Goal: Task Accomplishment & Management: Manage account settings

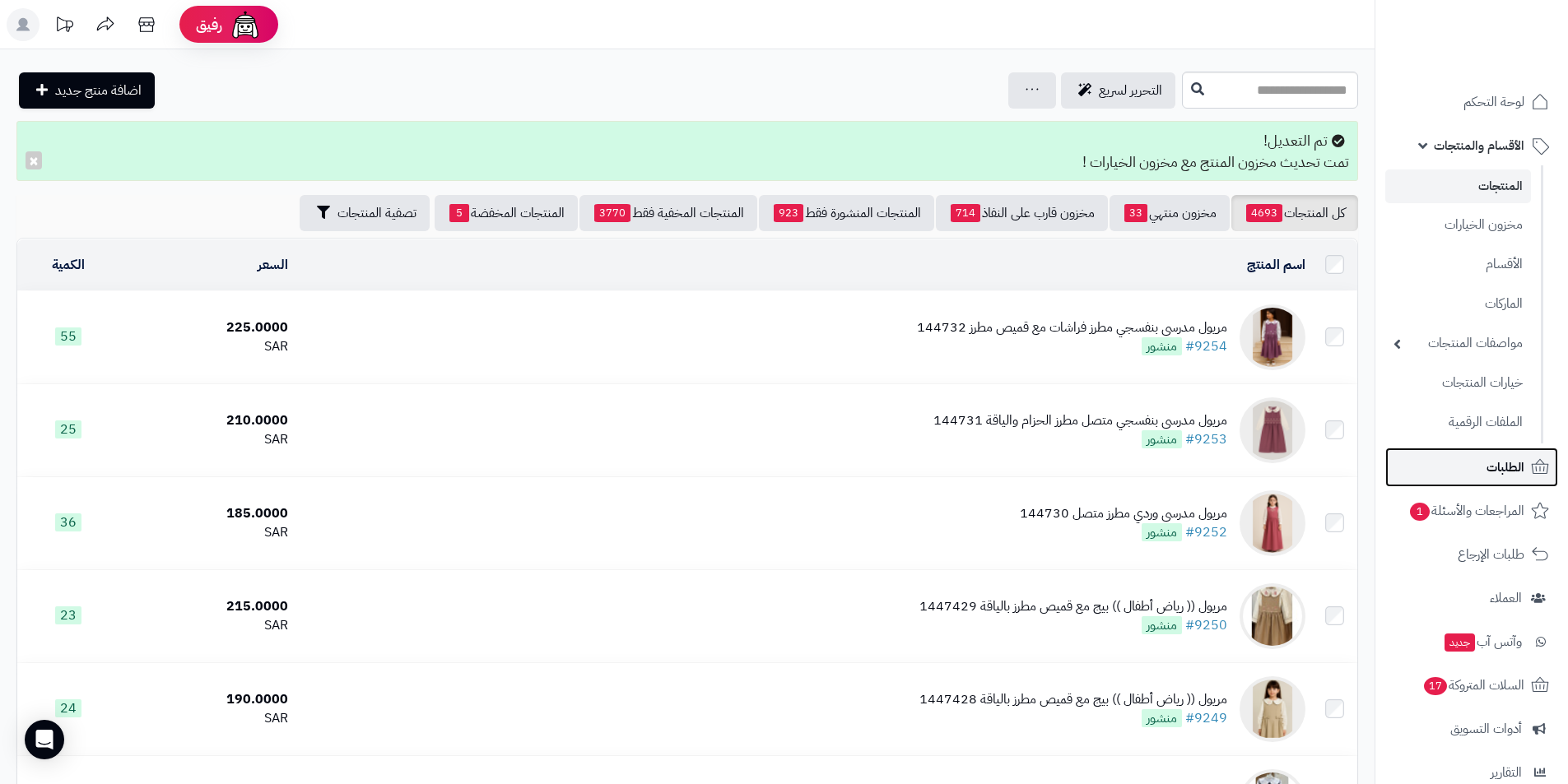
click at [1458, 472] on link "الطلبات" at bounding box center [1471, 467] width 173 height 39
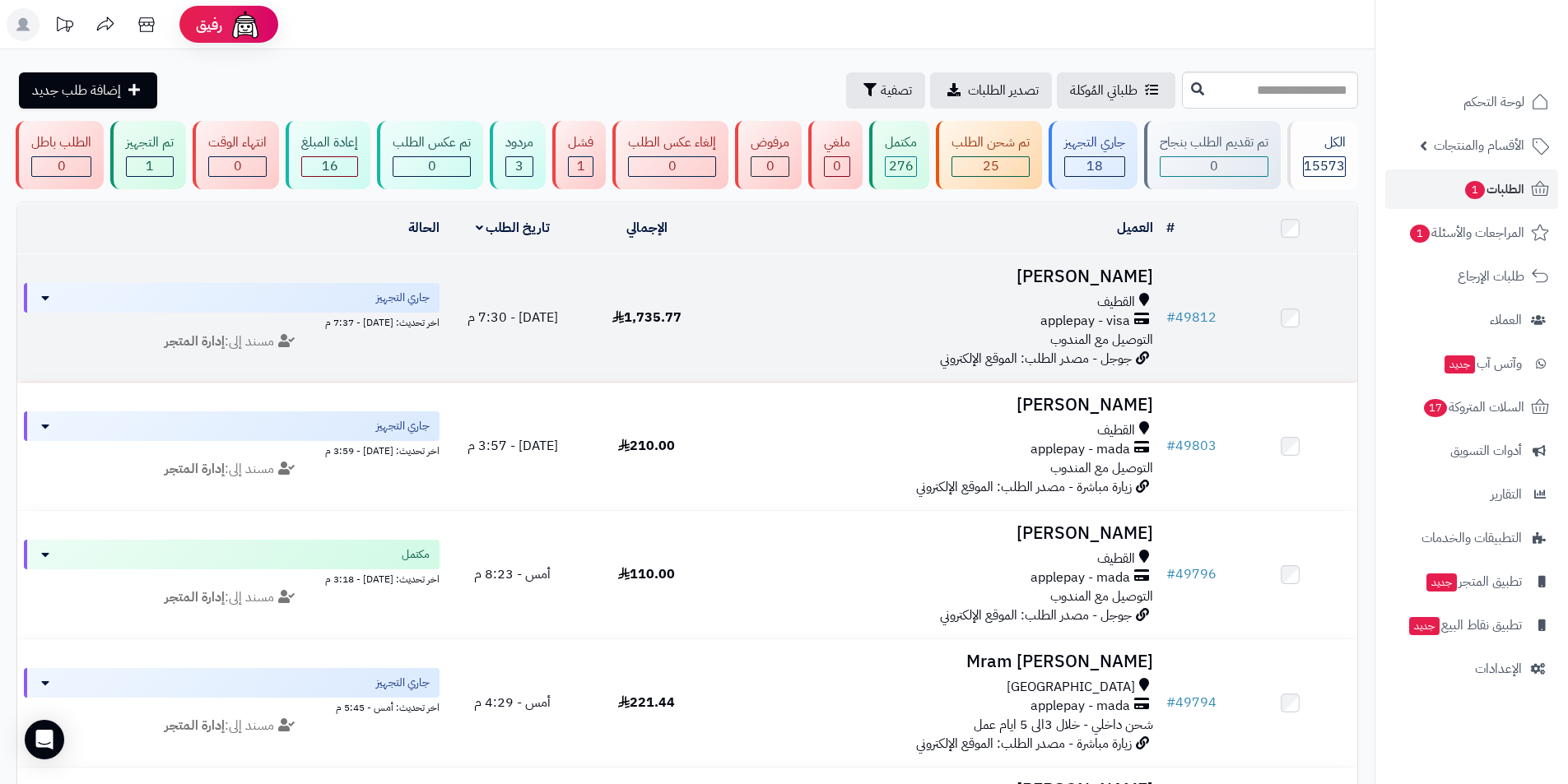
click at [1074, 283] on h3 "زينب ال طالب" at bounding box center [936, 277] width 433 height 19
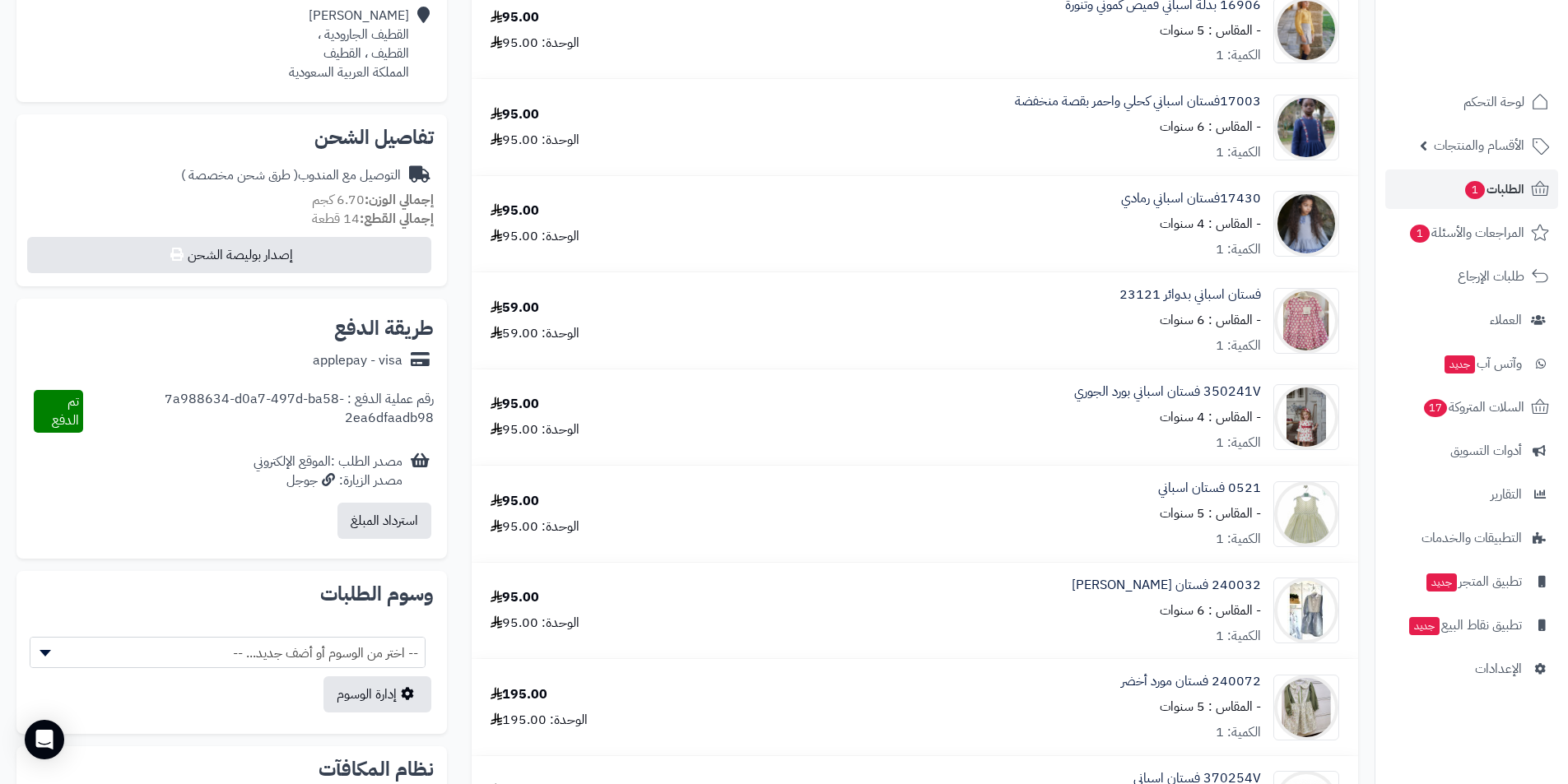
scroll to position [494, 0]
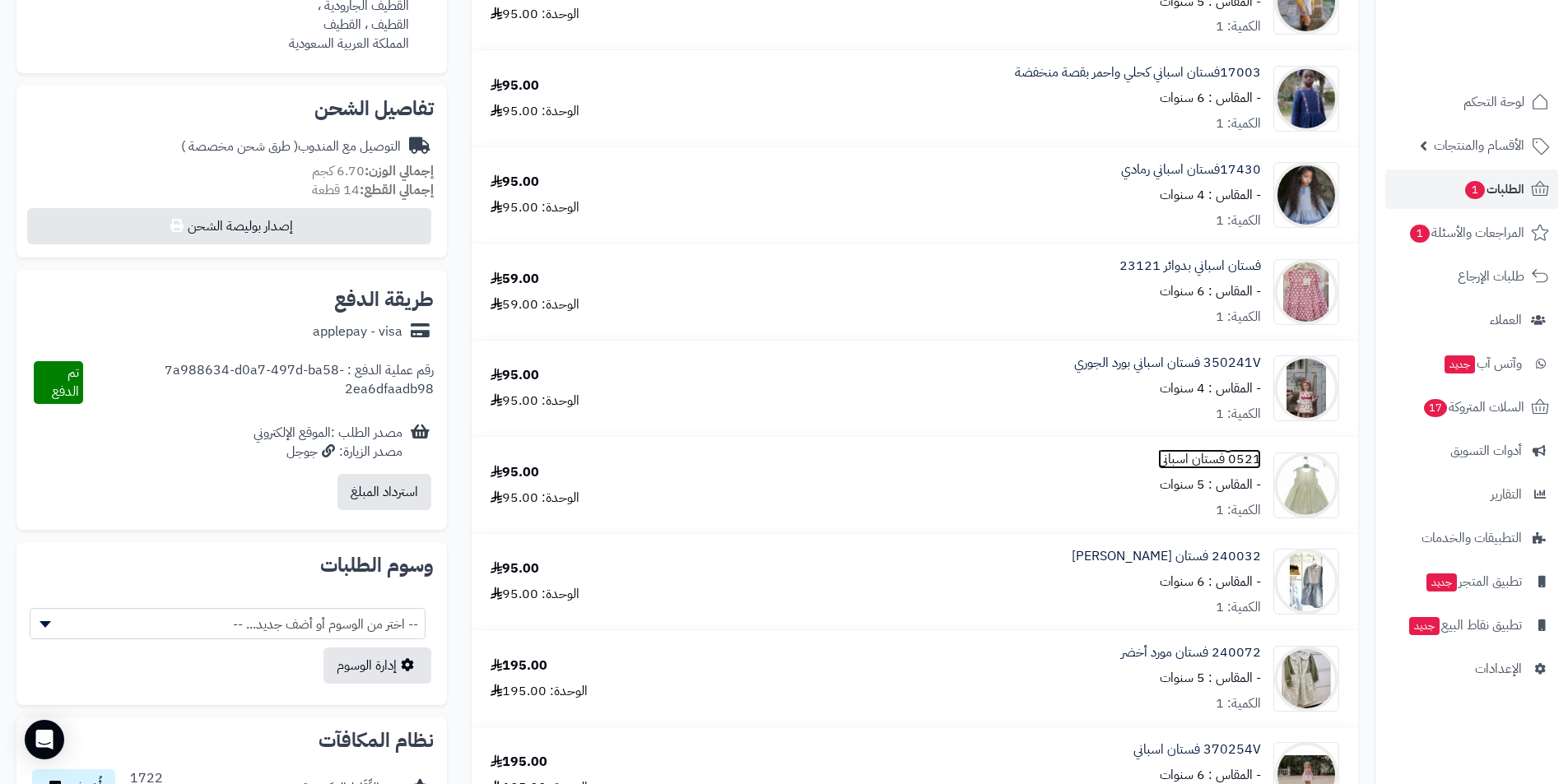
click at [1210, 460] on link "0521 فستان اسباني" at bounding box center [1208, 458] width 103 height 19
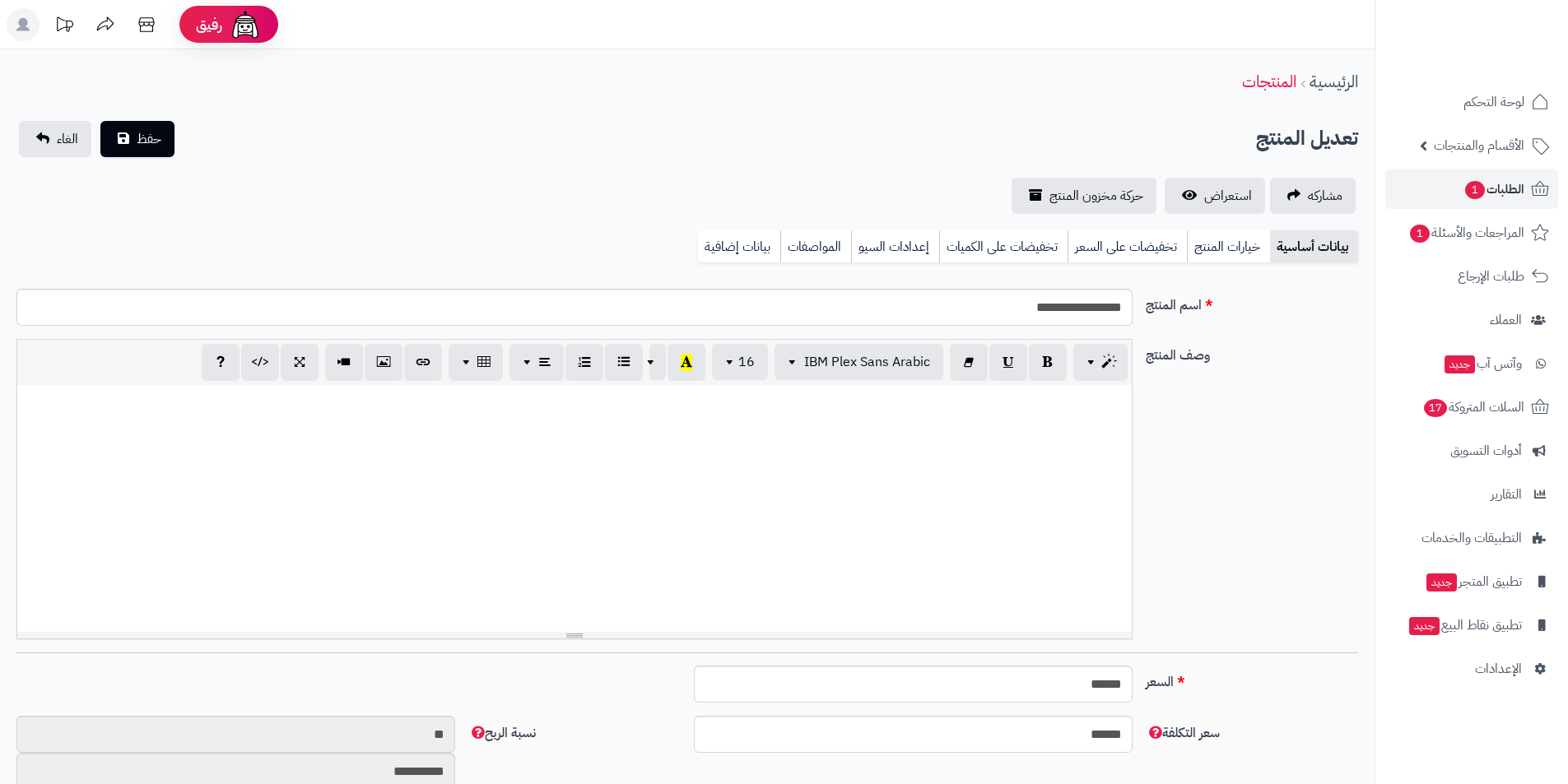
scroll to position [259, 0]
click at [1200, 200] on link "استعراض" at bounding box center [1214, 196] width 101 height 36
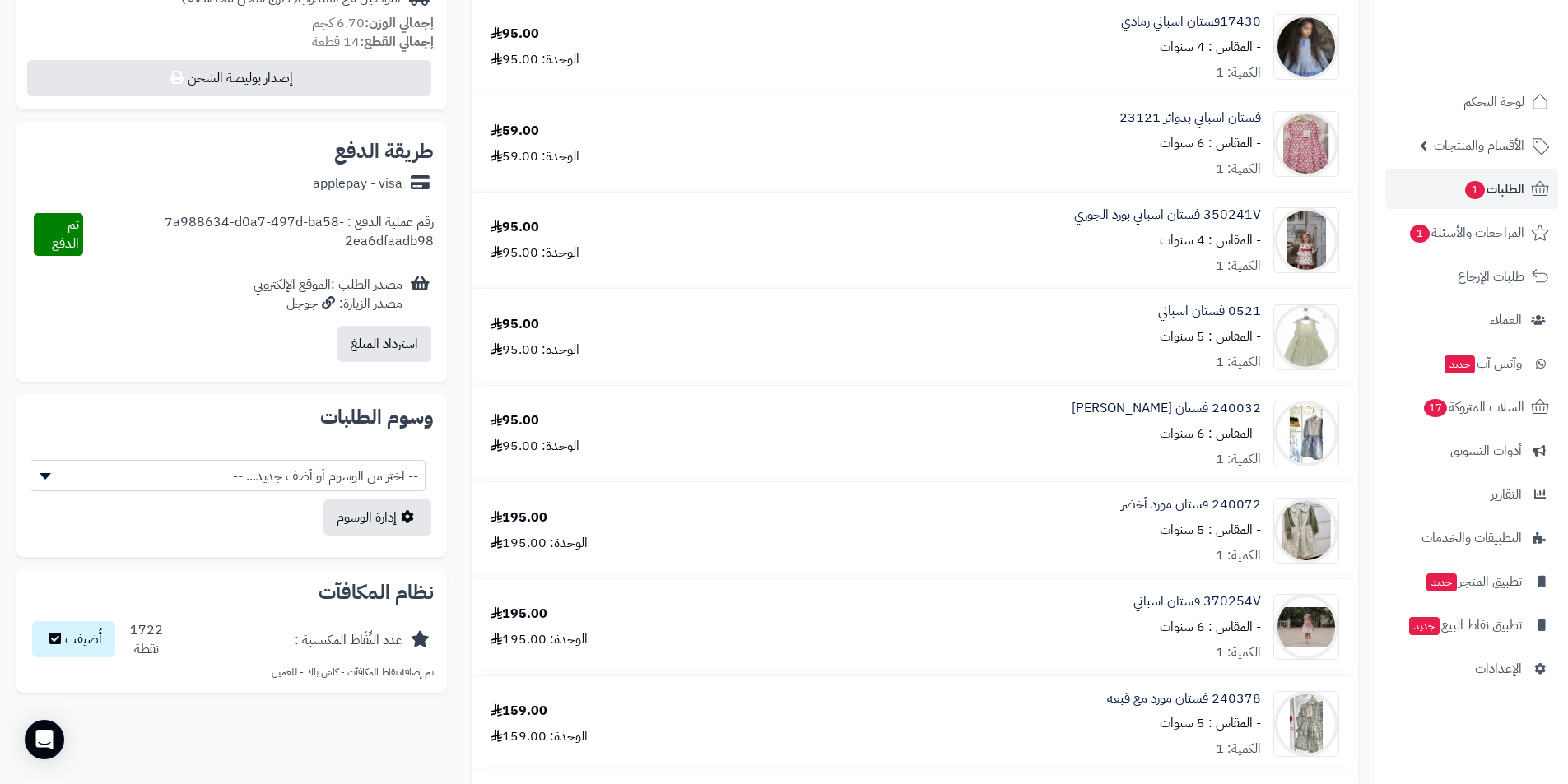
scroll to position [658, 0]
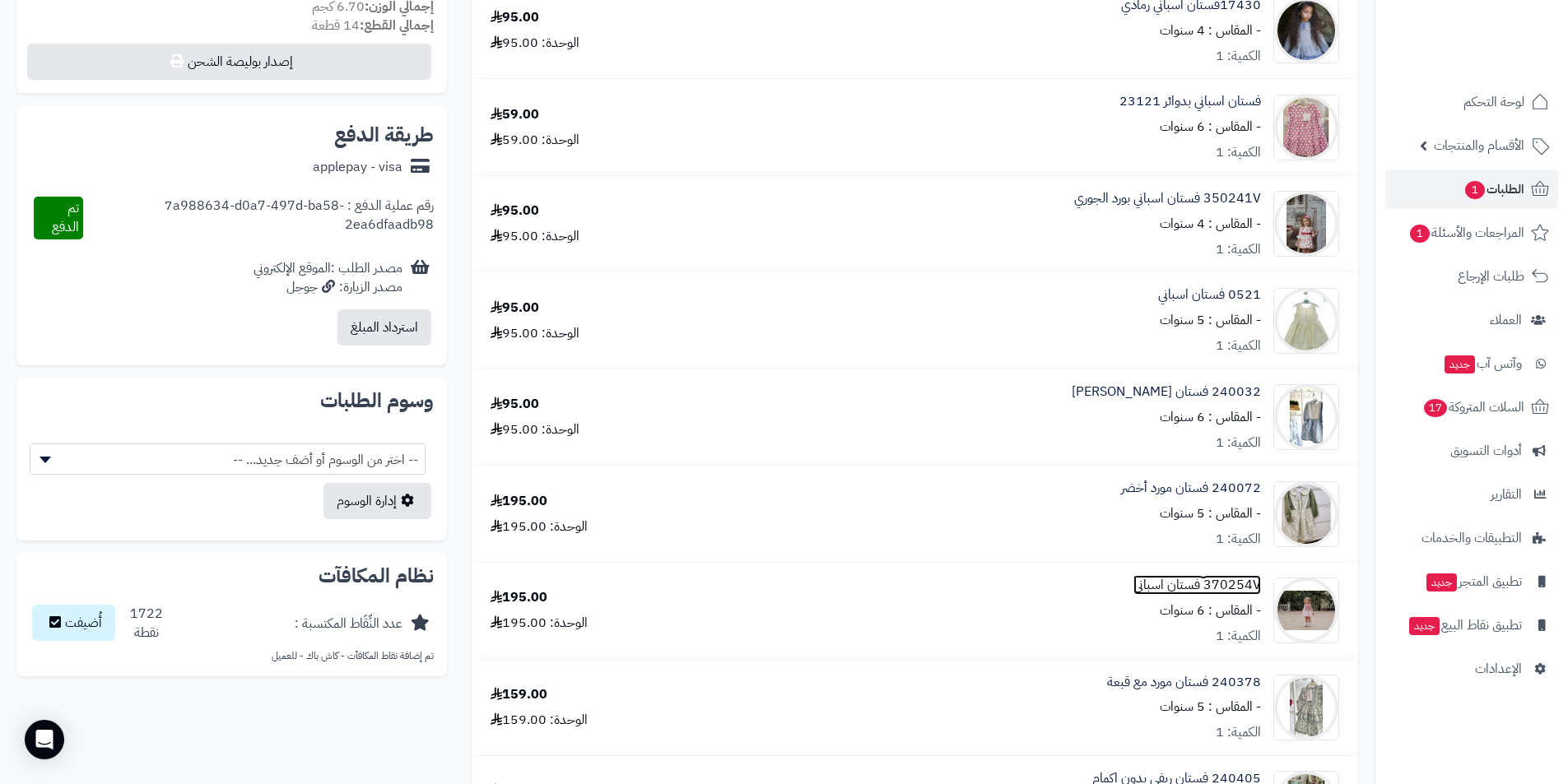
click at [1195, 590] on link "370254V فستان اسباني" at bounding box center [1197, 585] width 127 height 19
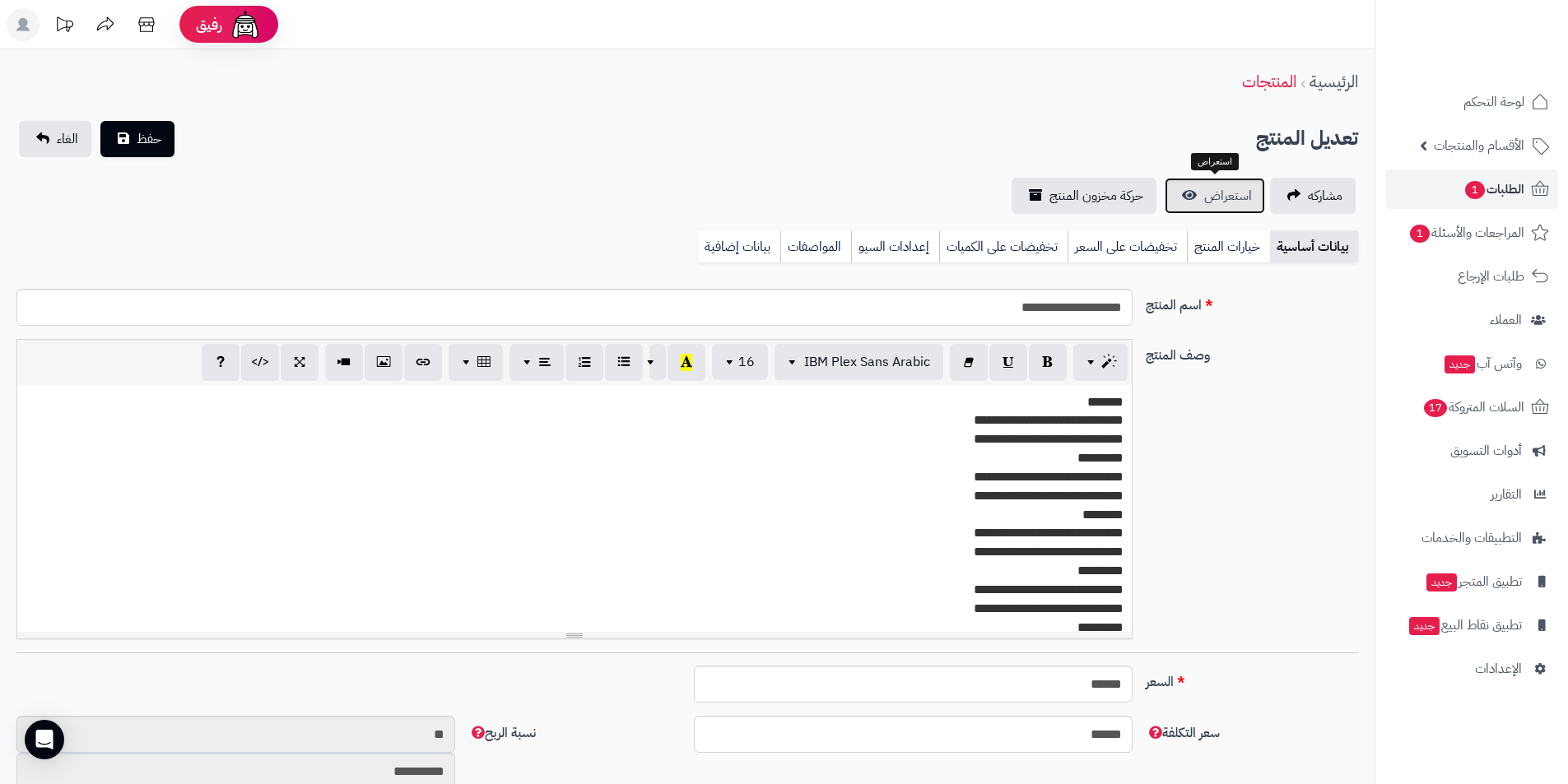
click at [1211, 194] on span "استعراض" at bounding box center [1228, 196] width 48 height 20
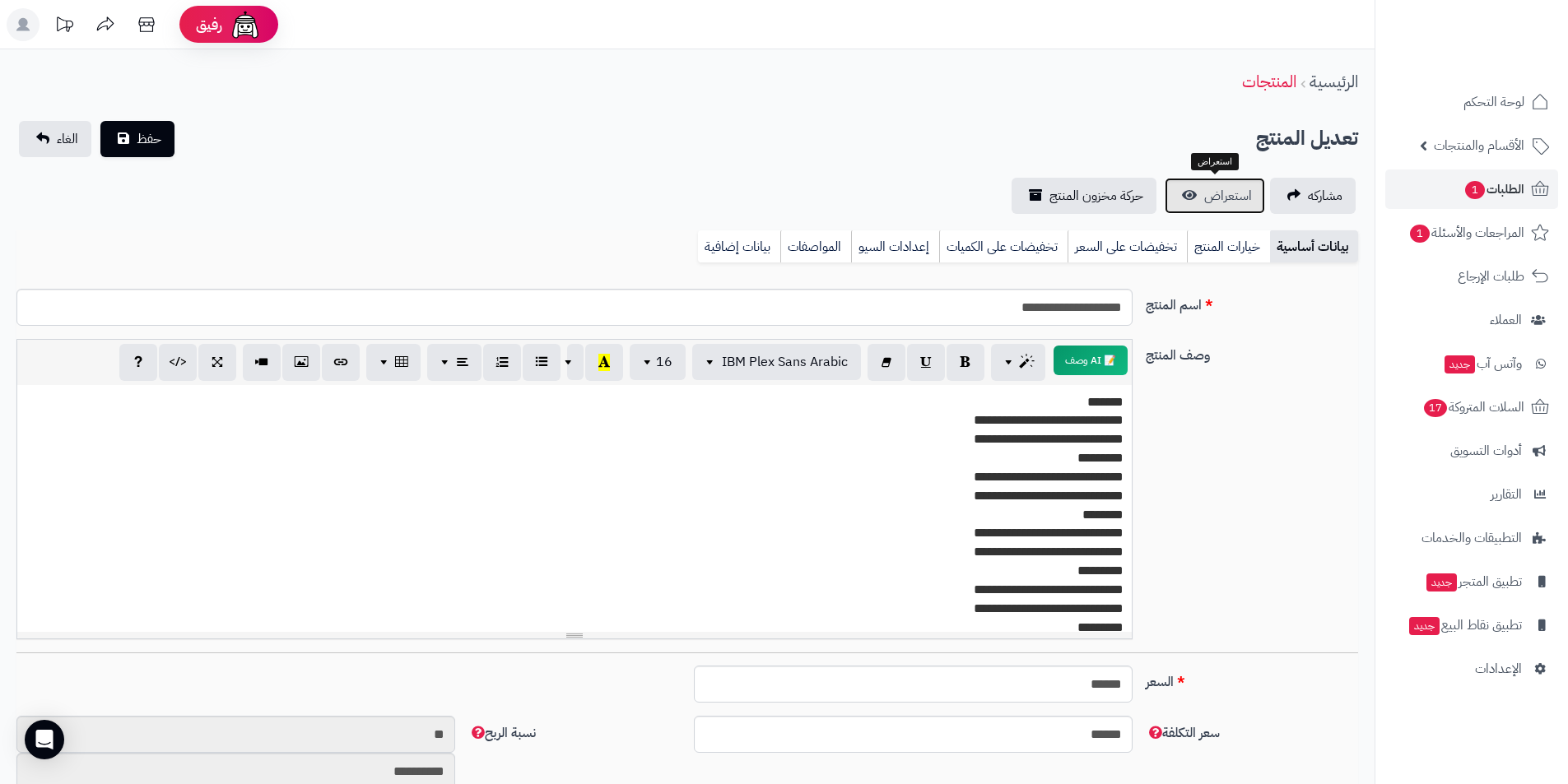
scroll to position [300, 0]
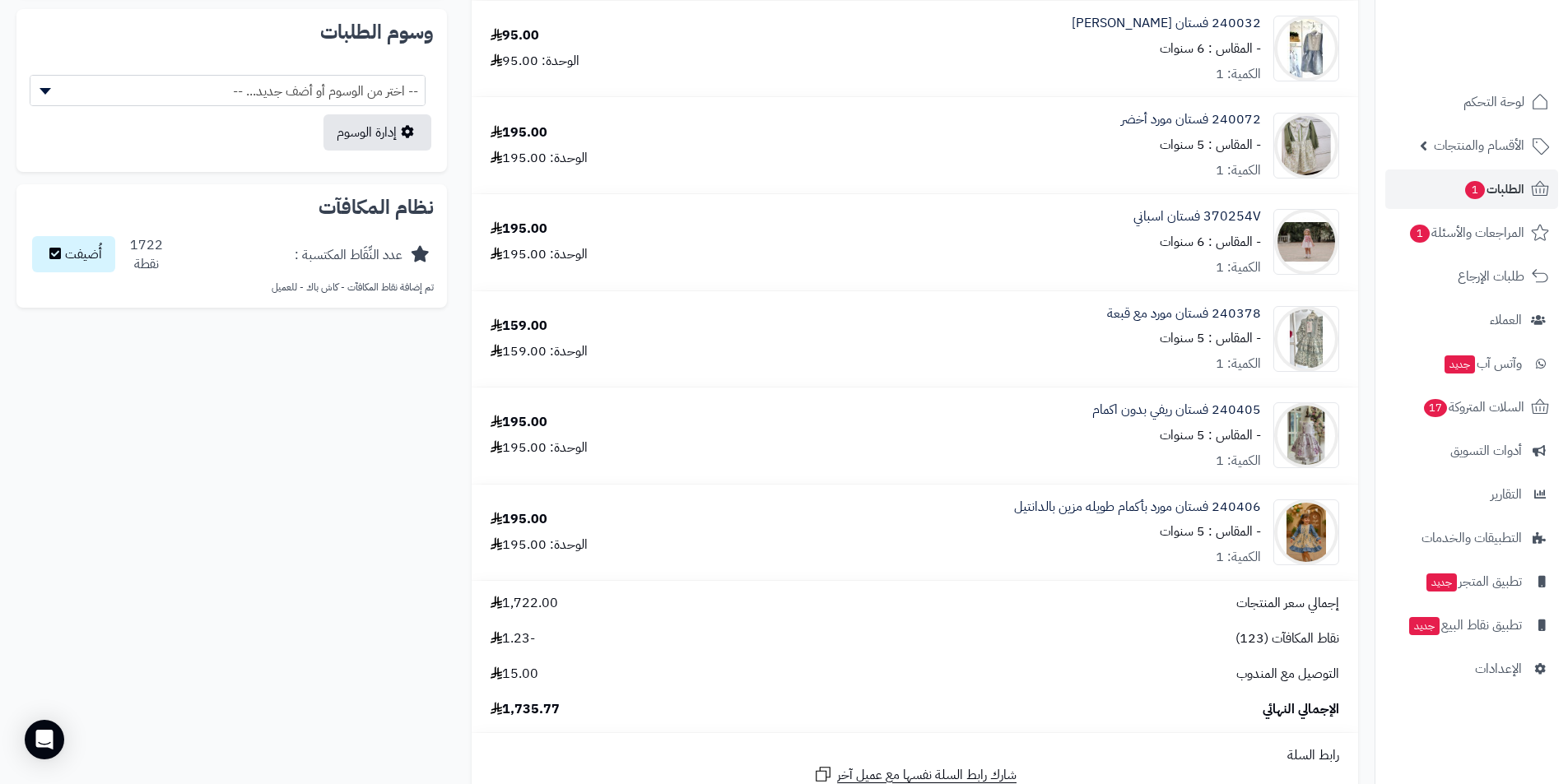
scroll to position [1069, 0]
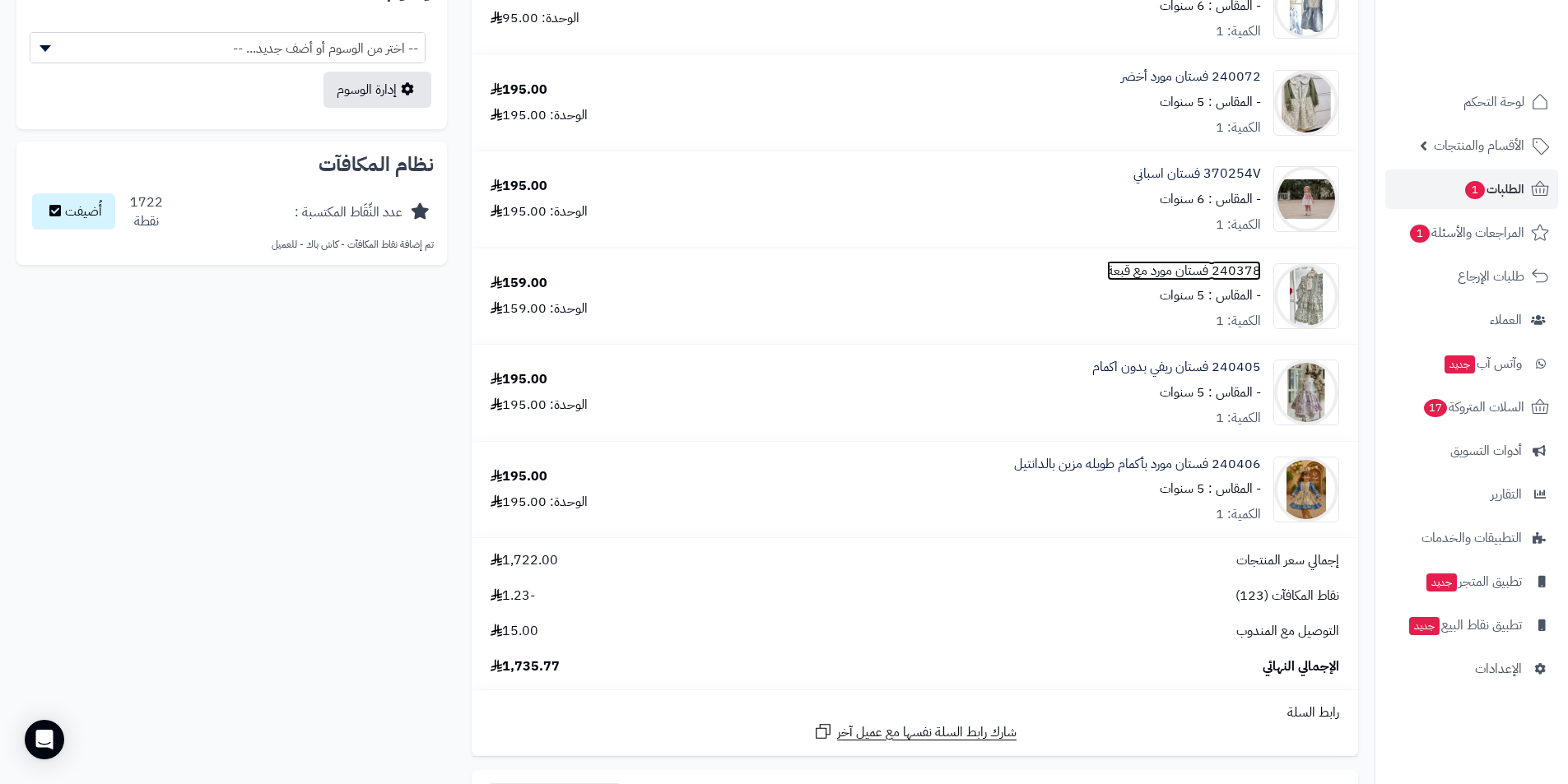
click at [1186, 268] on link "240378 فستان مورد مع قبعة" at bounding box center [1183, 271] width 153 height 19
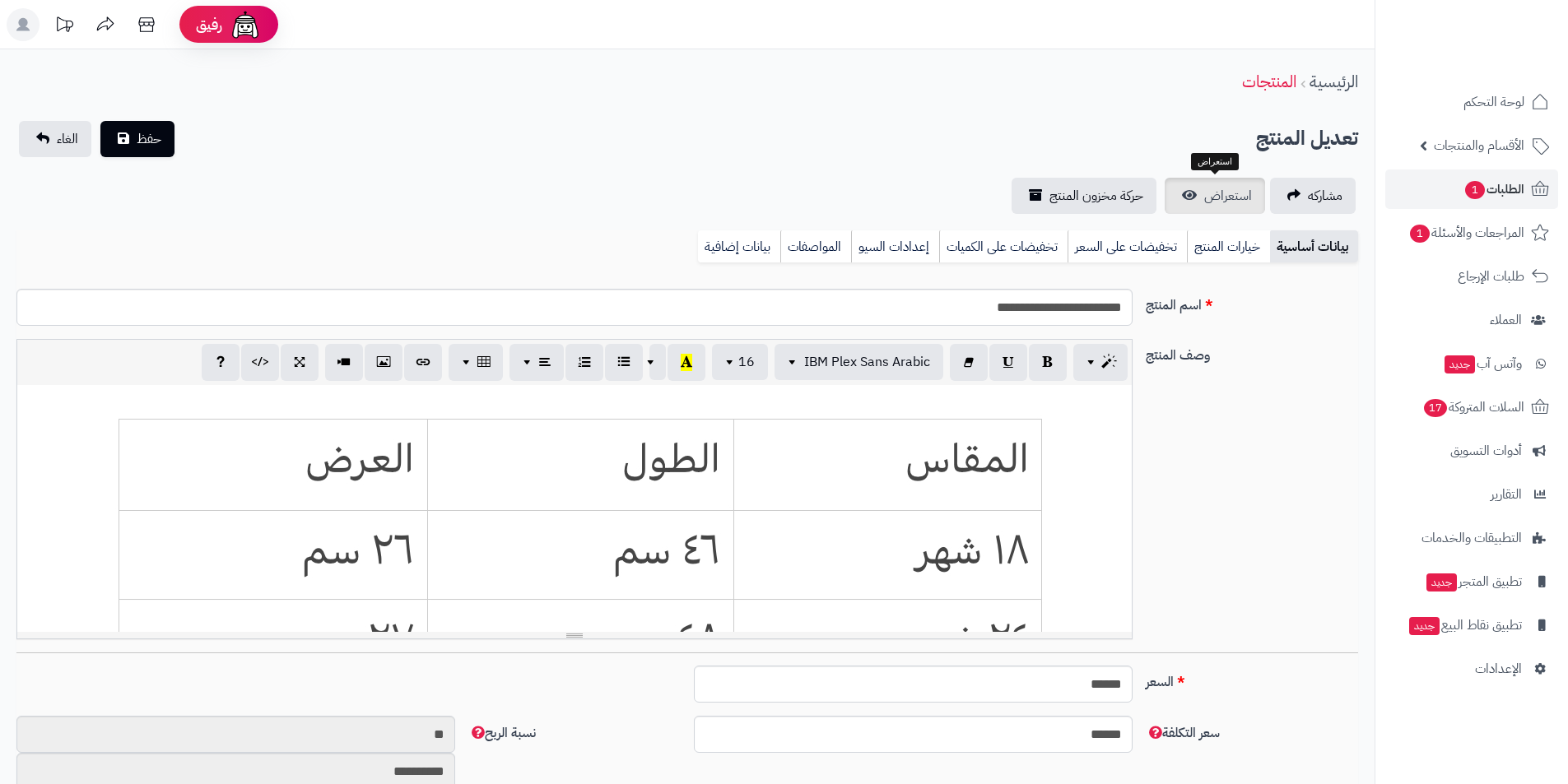
scroll to position [300, 0]
click at [1230, 196] on span "استعراض" at bounding box center [1228, 196] width 48 height 20
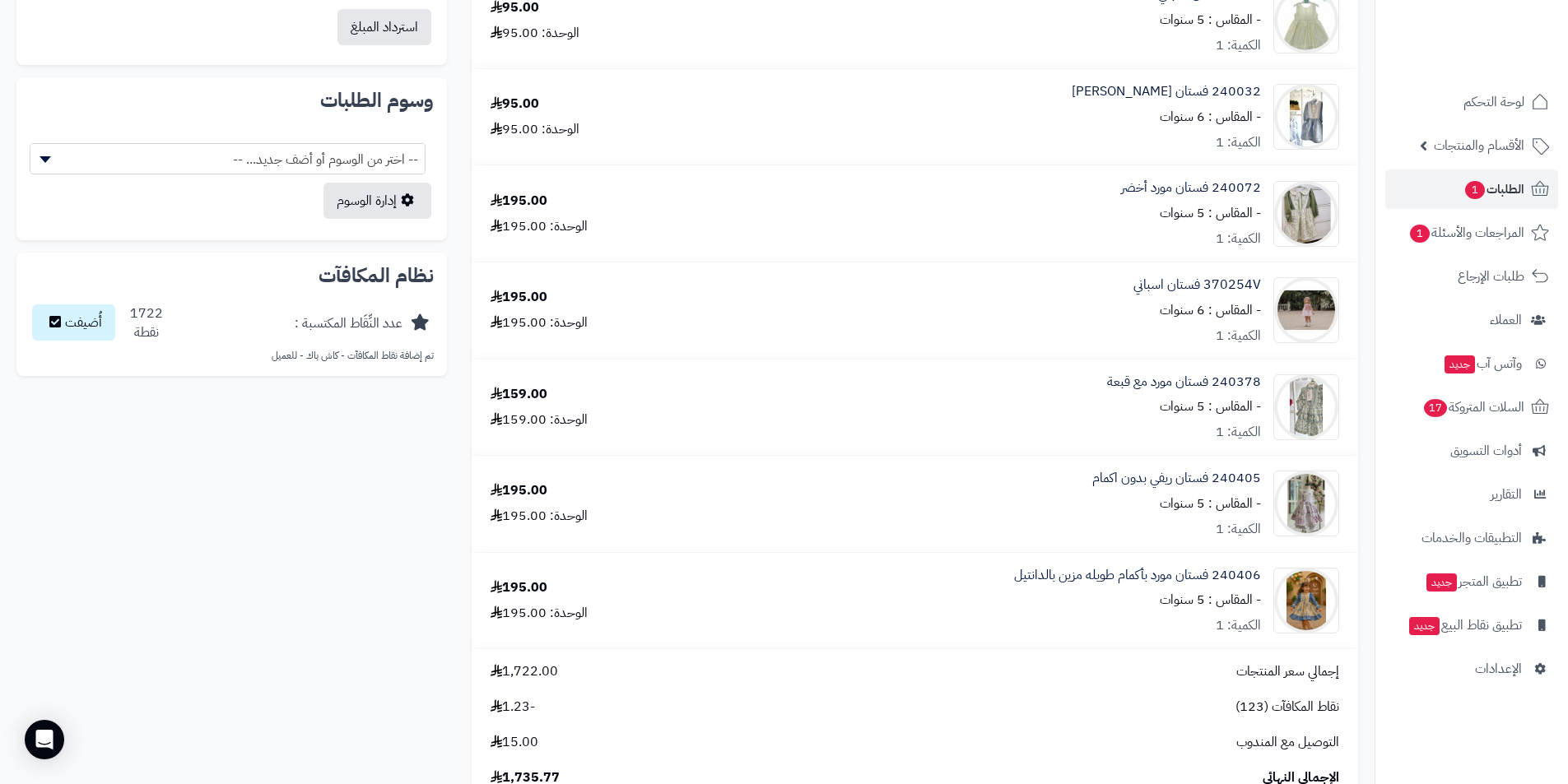
scroll to position [987, 0]
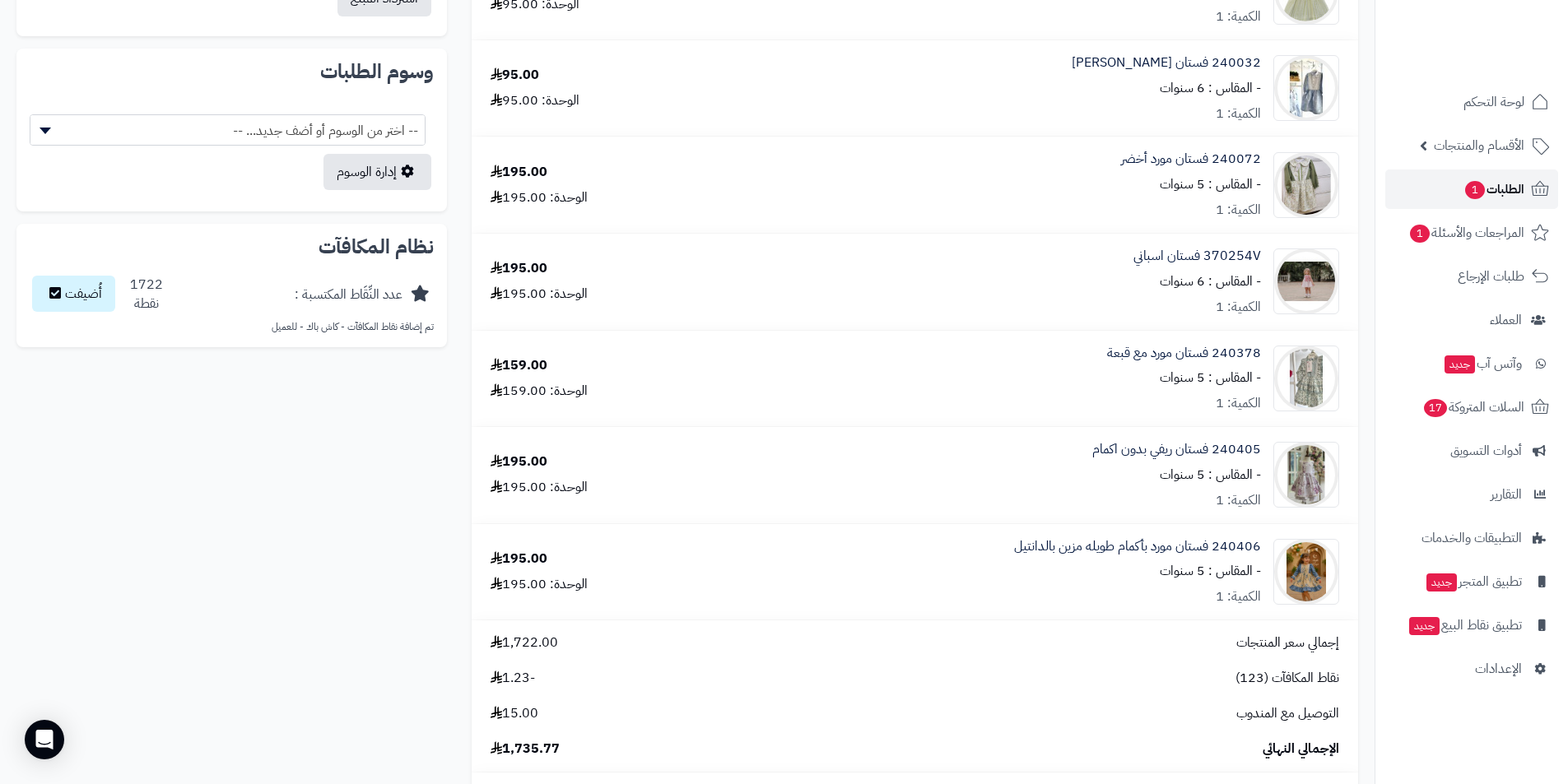
click at [1450, 196] on link "الطلبات 1" at bounding box center [1471, 189] width 173 height 39
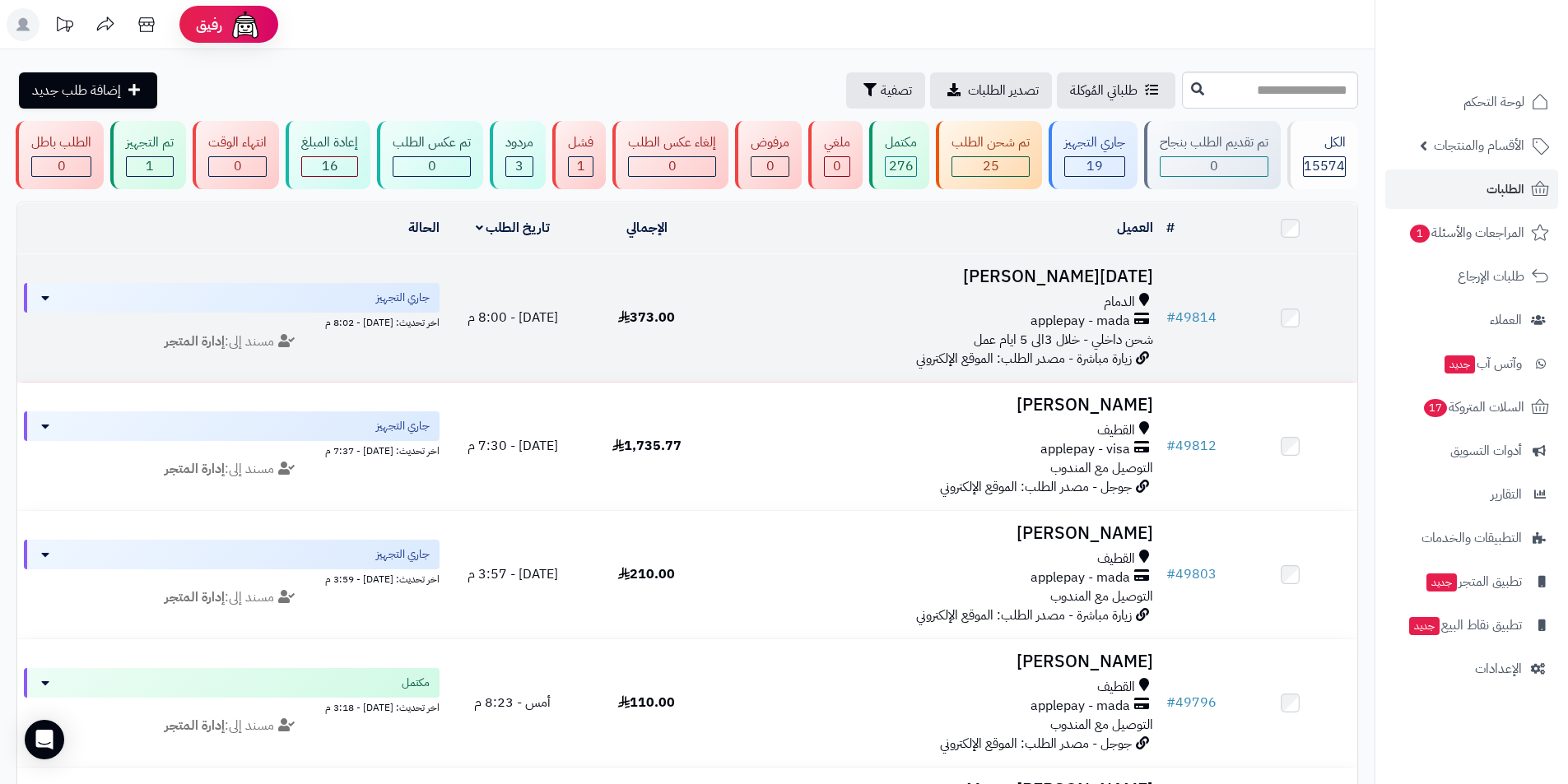
click at [1065, 270] on h3 "[DATE][PERSON_NAME]" at bounding box center [936, 277] width 433 height 19
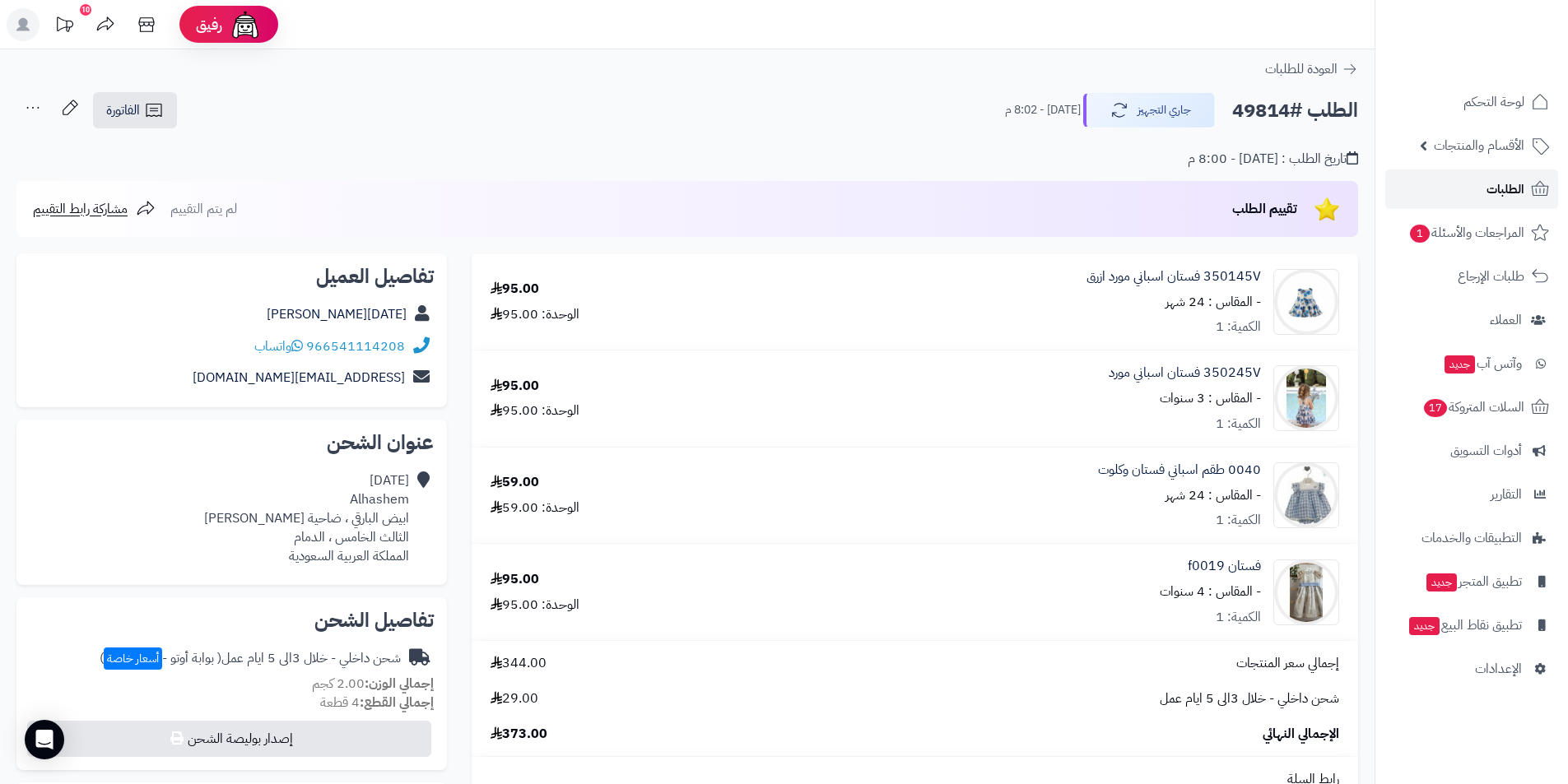
click at [1499, 185] on span "الطلبات" at bounding box center [1504, 190] width 38 height 23
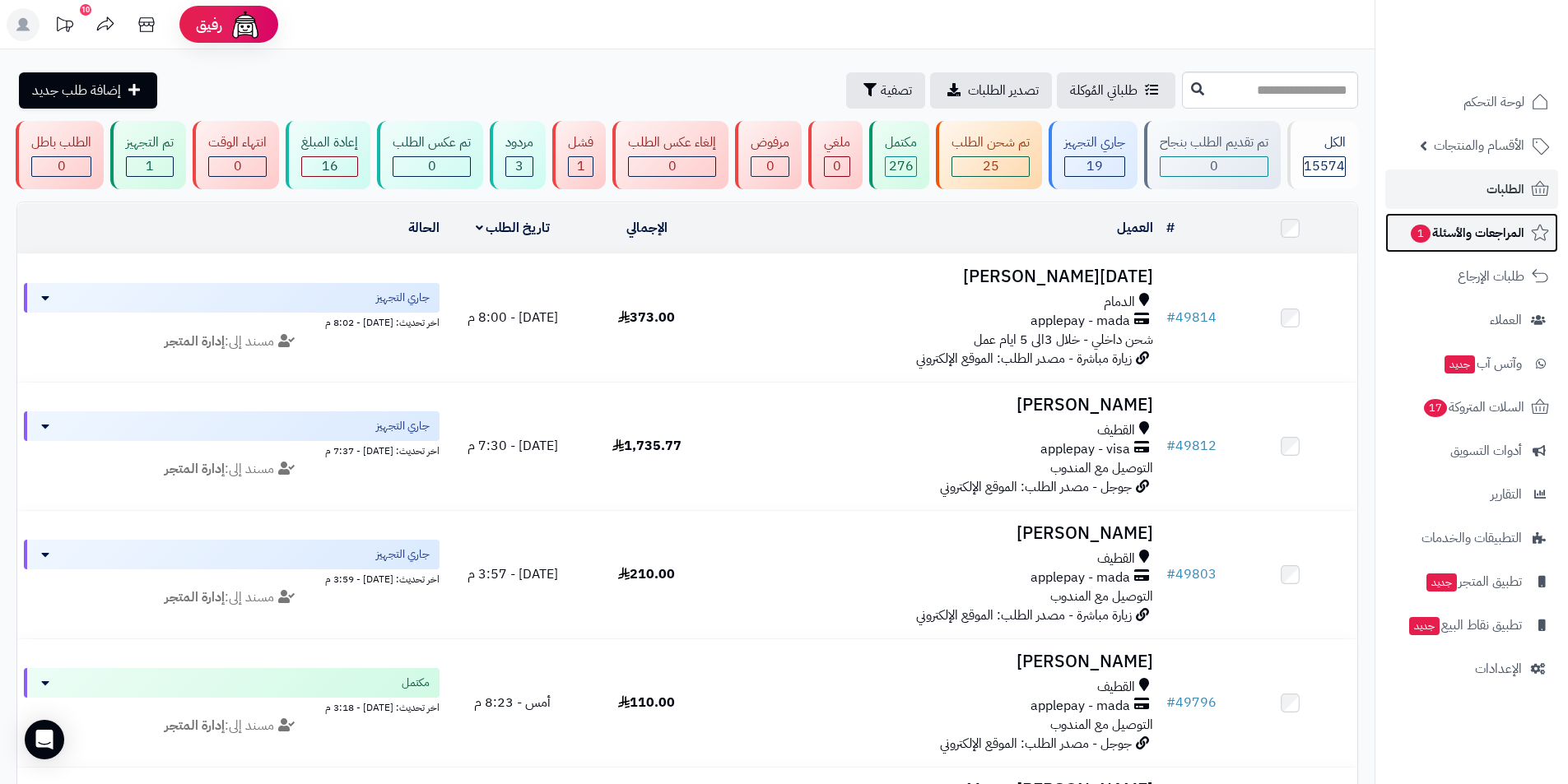
click at [1447, 241] on span "المراجعات والأسئلة 1" at bounding box center [1466, 233] width 115 height 23
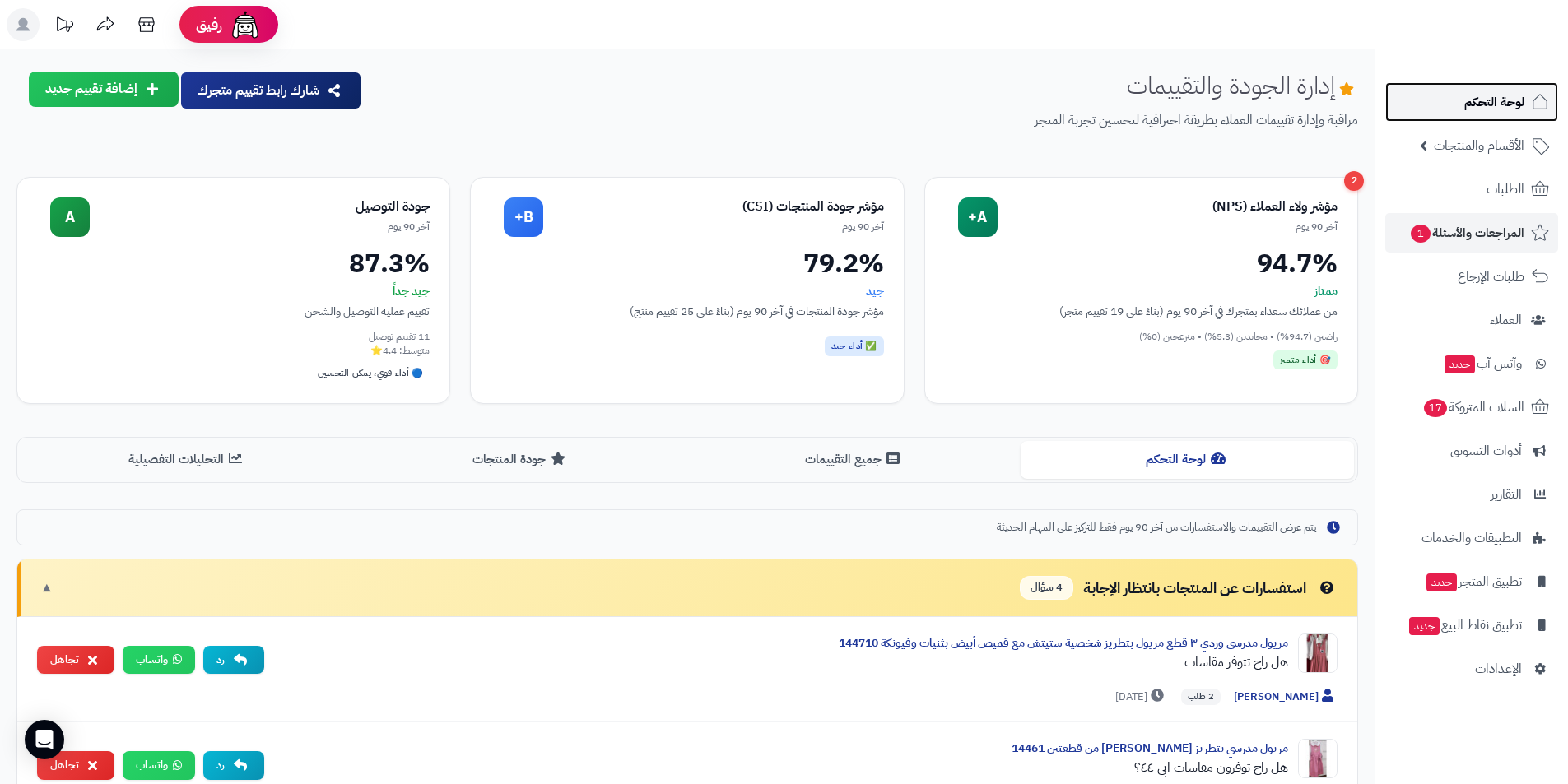
click at [1459, 112] on link "لوحة التحكم" at bounding box center [1471, 102] width 173 height 39
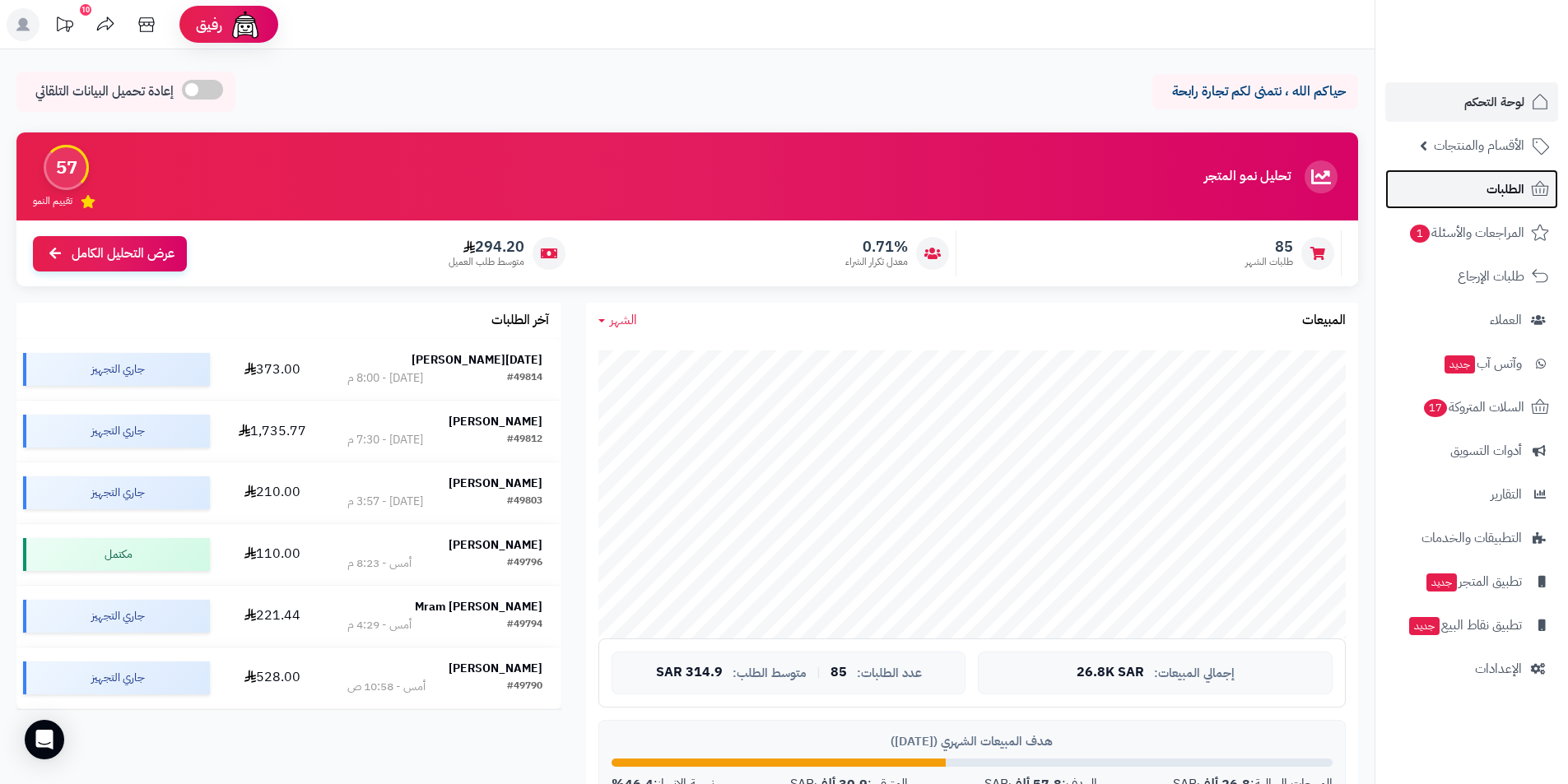
click at [1514, 187] on span "الطلبات" at bounding box center [1504, 190] width 38 height 23
